Goal: Task Accomplishment & Management: Use online tool/utility

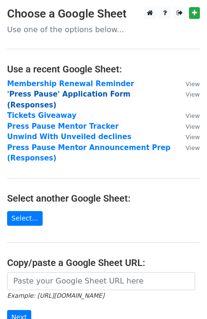
click at [95, 92] on strong "'Press Pause' Application Form (Responses)" at bounding box center [68, 99] width 123 height 19
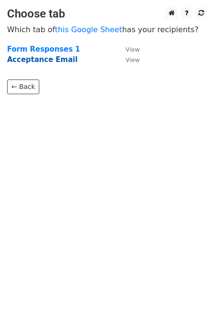
click at [50, 59] on strong "Acceptance Email" at bounding box center [42, 59] width 70 height 9
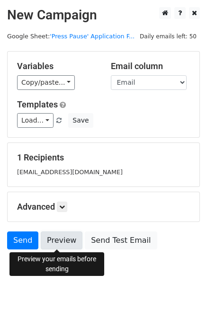
click at [59, 242] on link "Preview" at bounding box center [62, 240] width 42 height 18
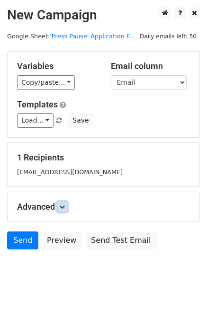
click at [62, 205] on icon at bounding box center [62, 207] width 6 height 6
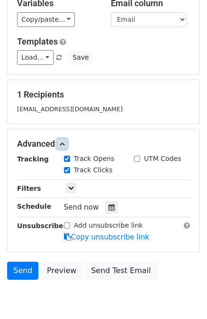
scroll to position [64, 0]
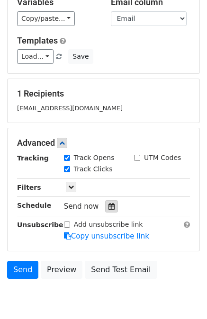
click at [109, 207] on icon at bounding box center [111, 206] width 6 height 7
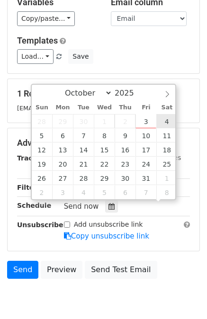
scroll to position [0, 0]
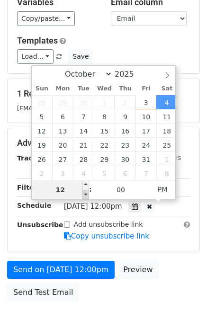
type input "2025-10-04 11:00"
type input "11"
click at [87, 195] on span at bounding box center [85, 194] width 7 height 9
type input "2025-10-04 10:00"
type input "10"
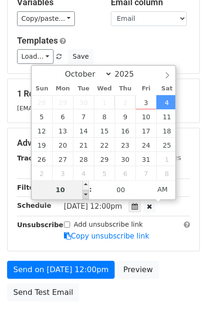
click at [87, 195] on span at bounding box center [85, 194] width 7 height 9
type input "2025-10-04 09:00"
type input "09"
click at [87, 195] on span at bounding box center [85, 194] width 7 height 9
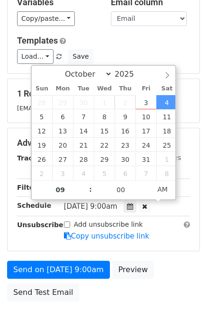
click at [5, 237] on main "New Campaign Daily emails left: 50 Google Sheet: 'Press Pause' Application F...…" at bounding box center [103, 124] width 207 height 363
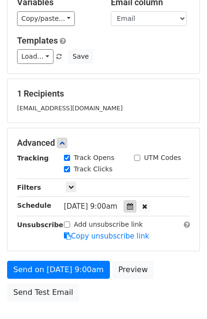
click at [133, 205] on icon at bounding box center [130, 206] width 6 height 7
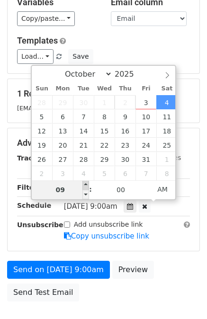
type input "2025-10-04 10:00"
type input "10"
click at [84, 185] on span at bounding box center [85, 184] width 7 height 9
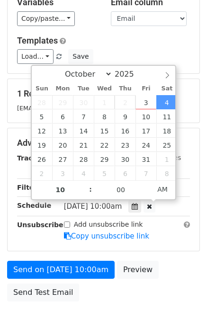
click at [6, 208] on main "New Campaign Daily emails left: 50 Google Sheet: 'Press Pause' Application F...…" at bounding box center [103, 124] width 207 height 363
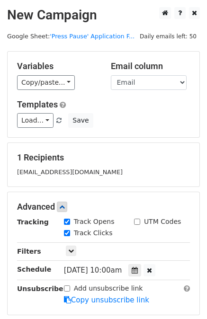
scroll to position [126, 0]
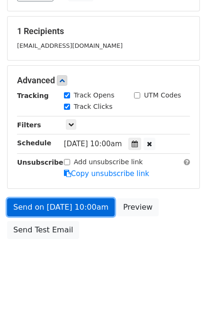
click at [37, 201] on link "Send on Oct 4 at 10:00am" at bounding box center [60, 207] width 107 height 18
